Goal: Task Accomplishment & Management: Manage account settings

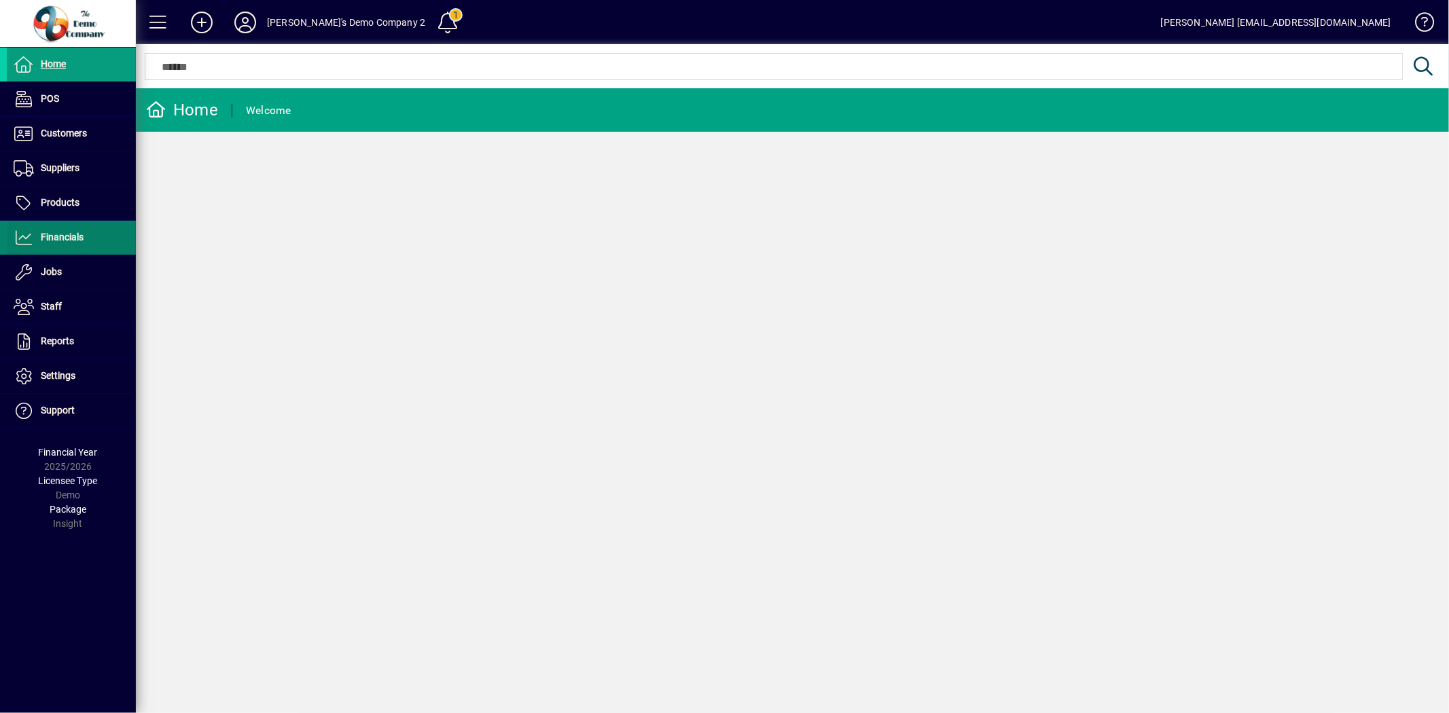
click at [78, 248] on span at bounding box center [71, 237] width 129 height 33
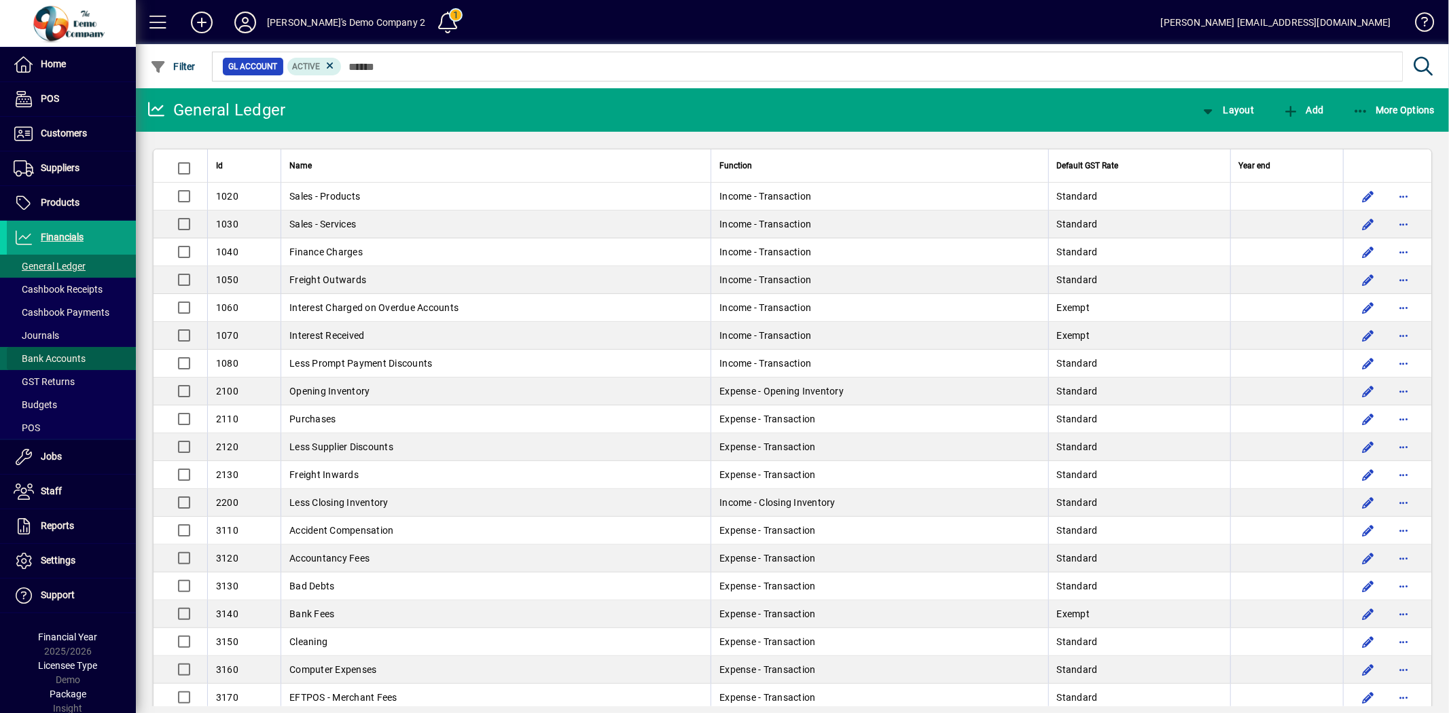
click at [71, 358] on span "Bank Accounts" at bounding box center [50, 358] width 72 height 11
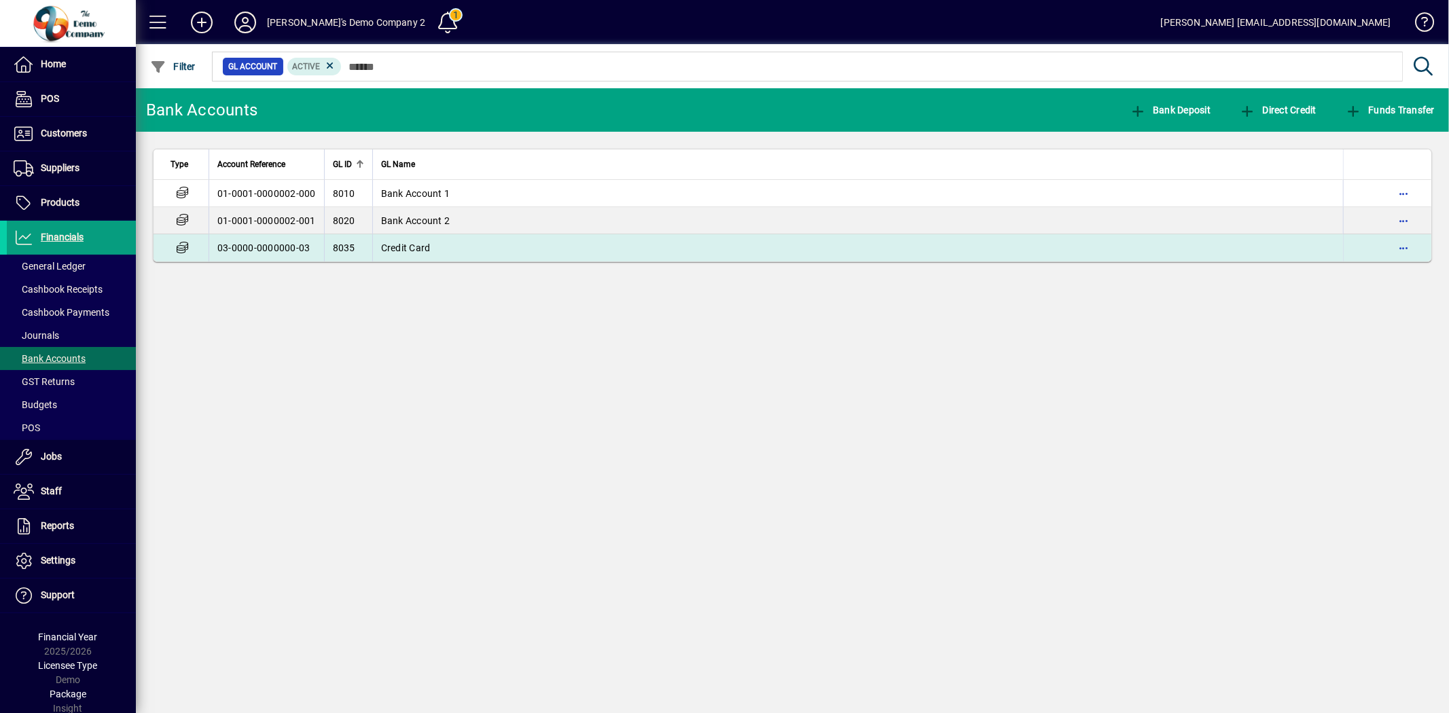
click at [302, 251] on td "03-0000-0000000-03" at bounding box center [267, 247] width 116 height 27
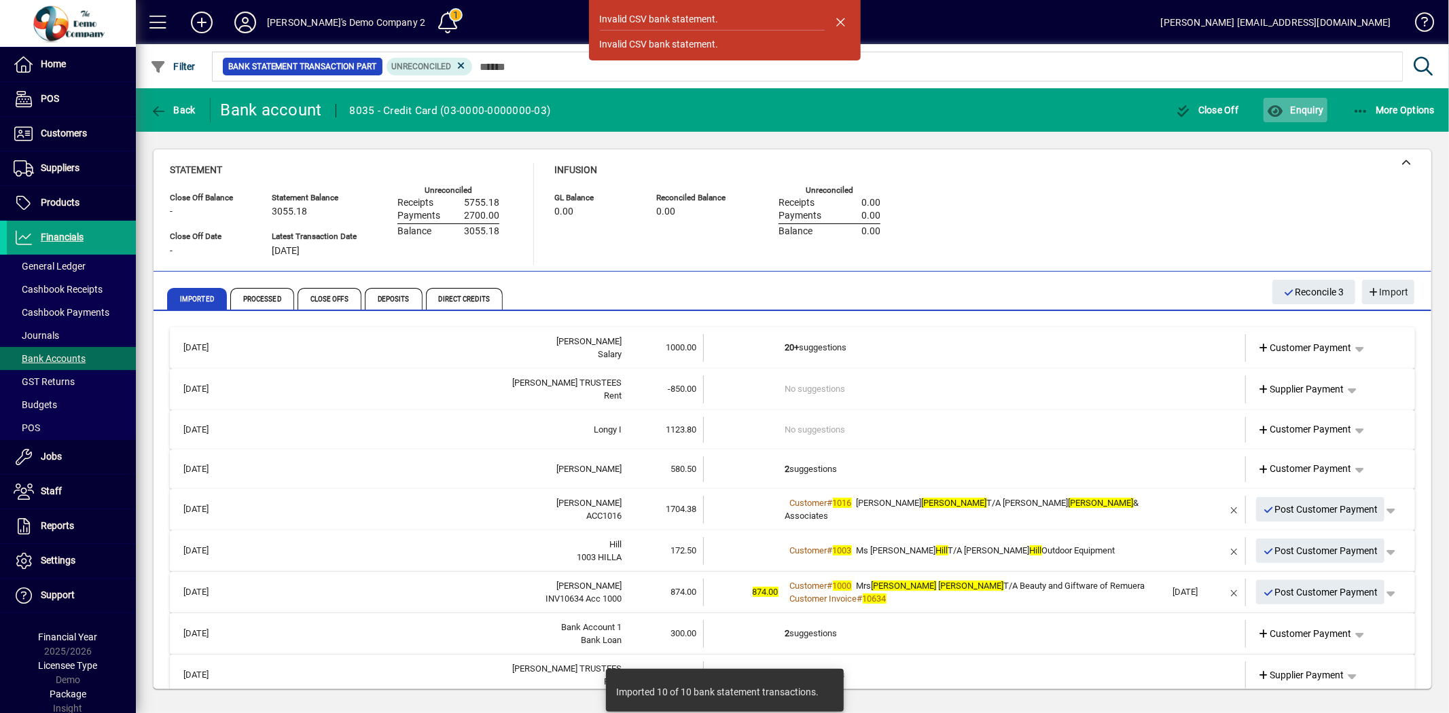
click at [1320, 105] on span "Enquiry" at bounding box center [1295, 110] width 56 height 11
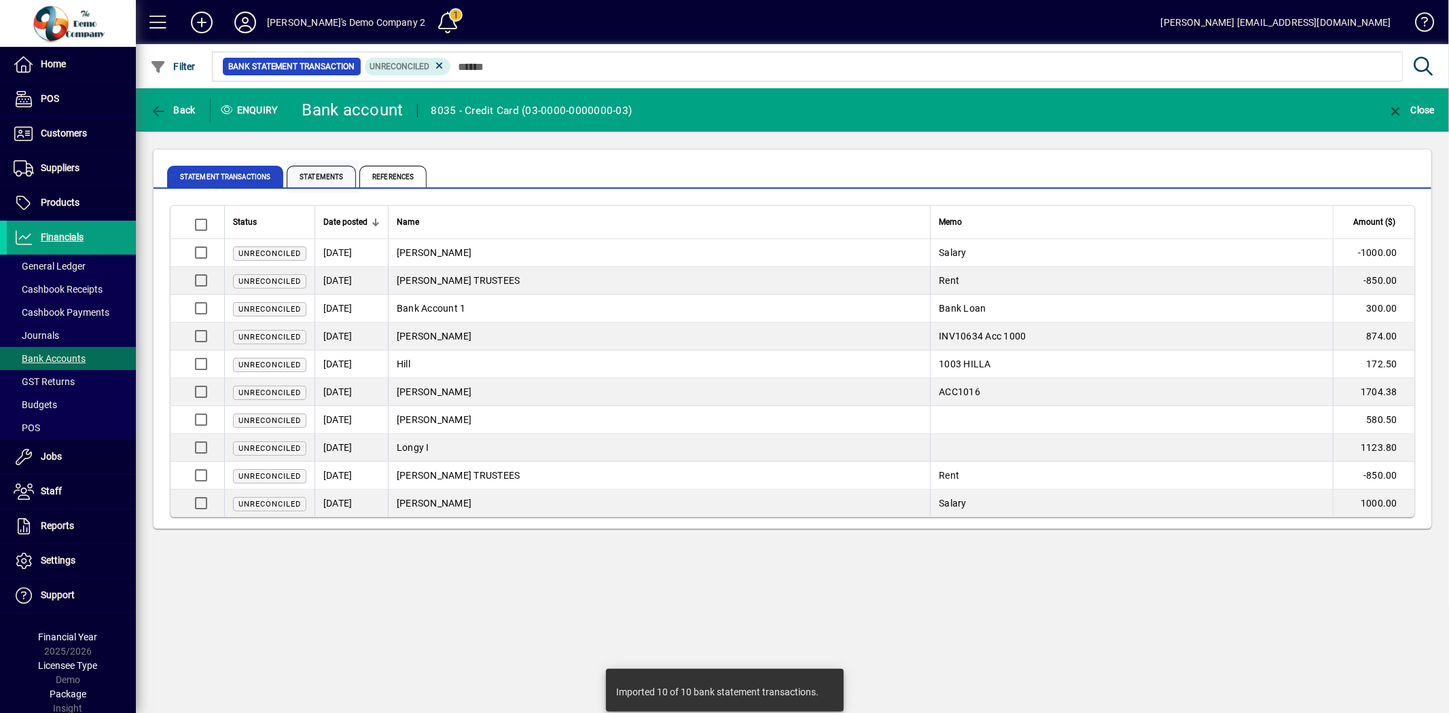
click at [327, 164] on span "Statements" at bounding box center [323, 176] width 73 height 33
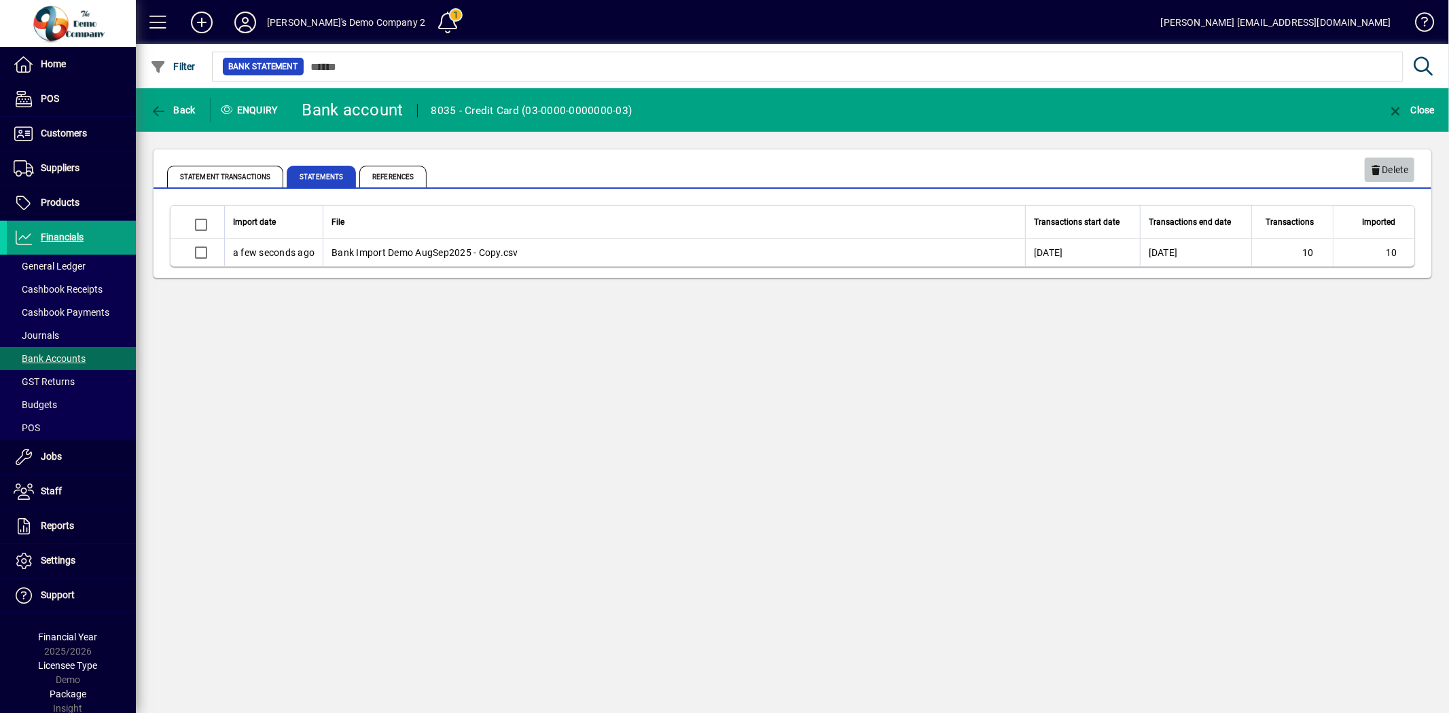
click at [1400, 168] on span "Delete" at bounding box center [1389, 170] width 39 height 22
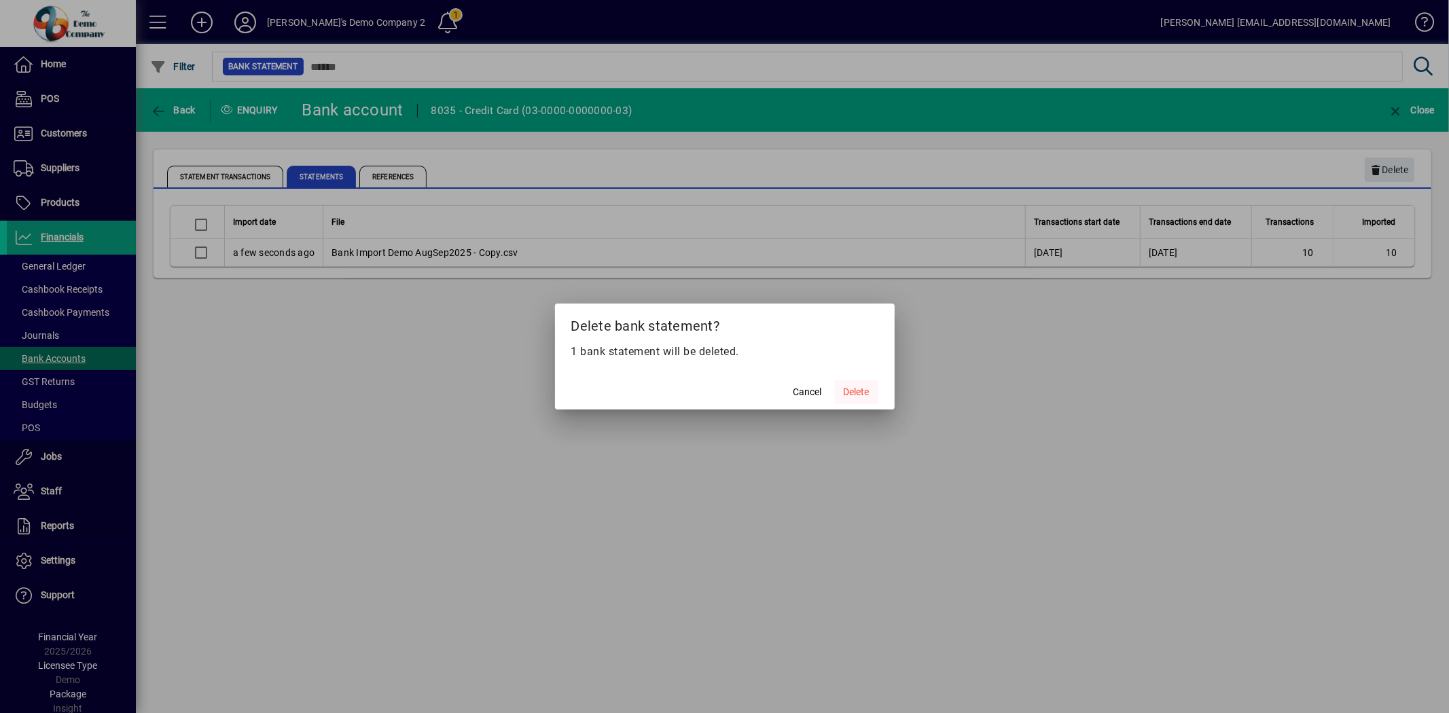
click at [848, 395] on span "Delete" at bounding box center [857, 392] width 26 height 14
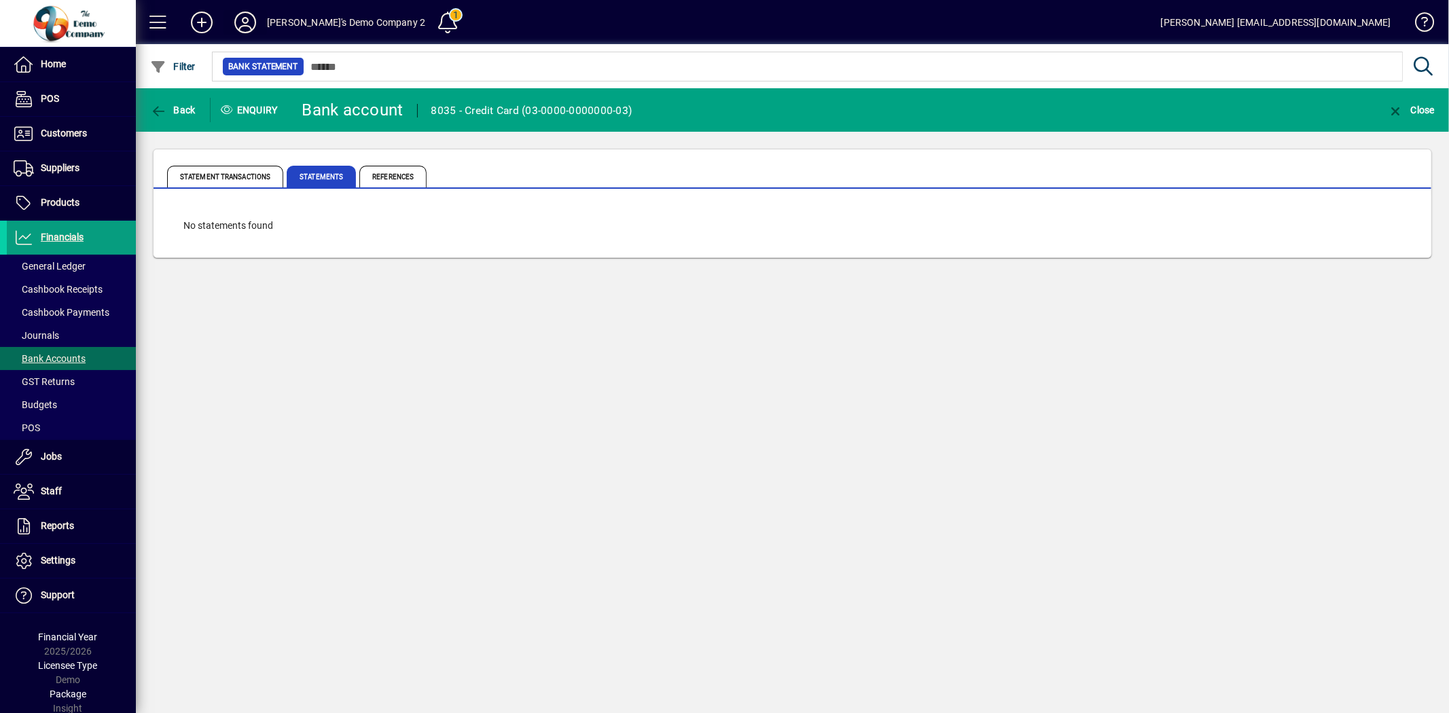
click at [253, 18] on icon at bounding box center [245, 23] width 27 height 22
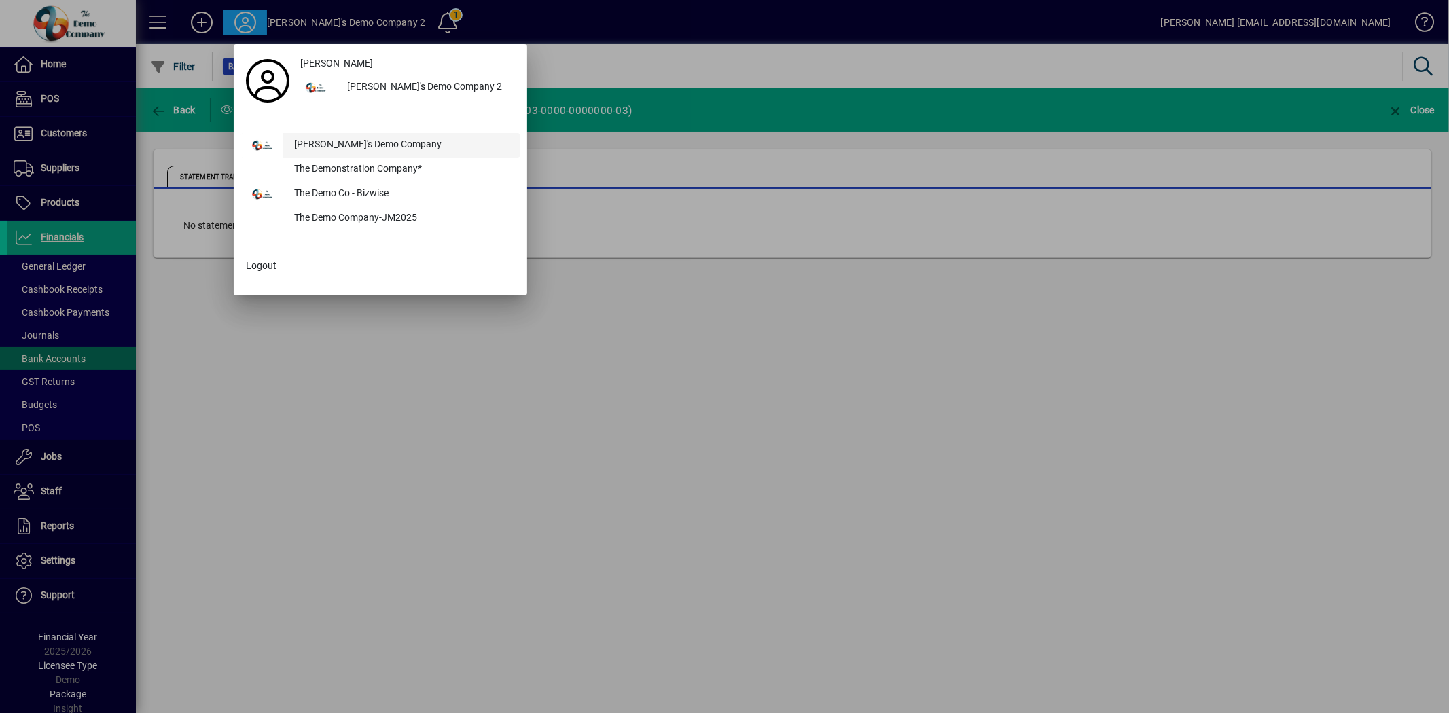
click at [313, 143] on div "[PERSON_NAME]'s Demo Company" at bounding box center [401, 145] width 237 height 24
